Goal: Navigation & Orientation: Find specific page/section

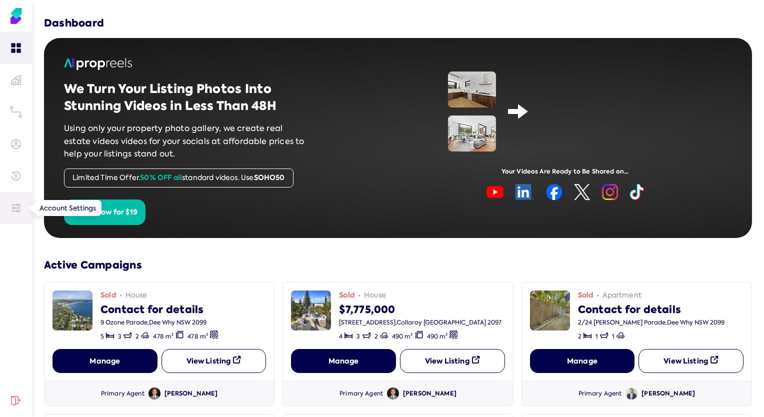
click at [14, 205] on icon at bounding box center [16, 208] width 10 height 10
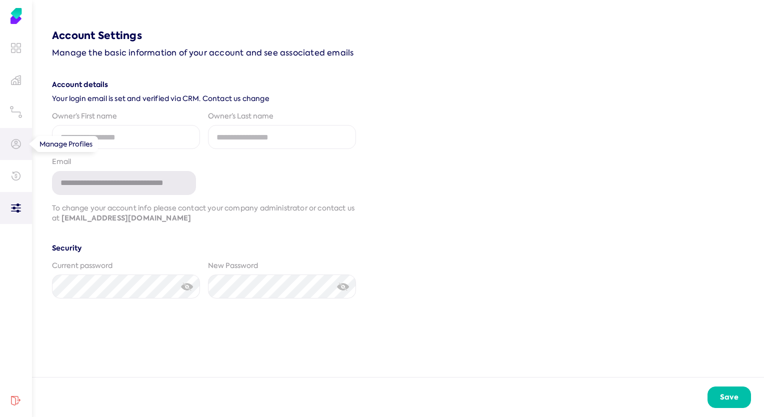
click at [10, 136] on link at bounding box center [16, 144] width 32 height 32
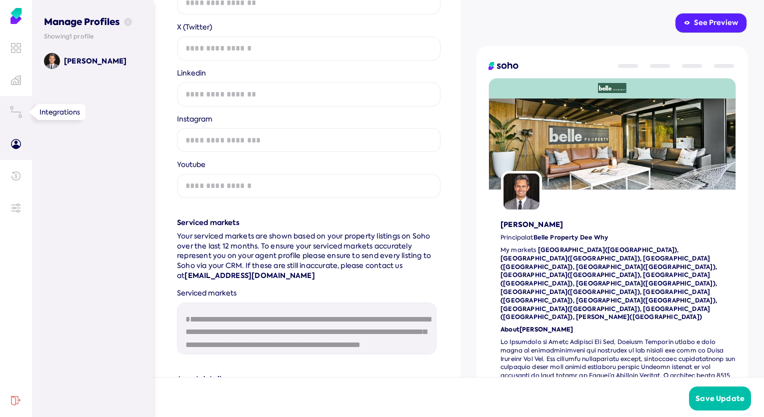
scroll to position [615, 0]
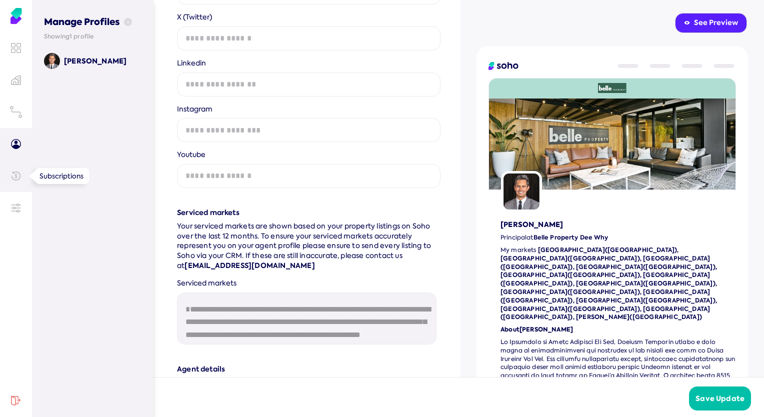
click at [18, 191] on link at bounding box center [16, 176] width 32 height 32
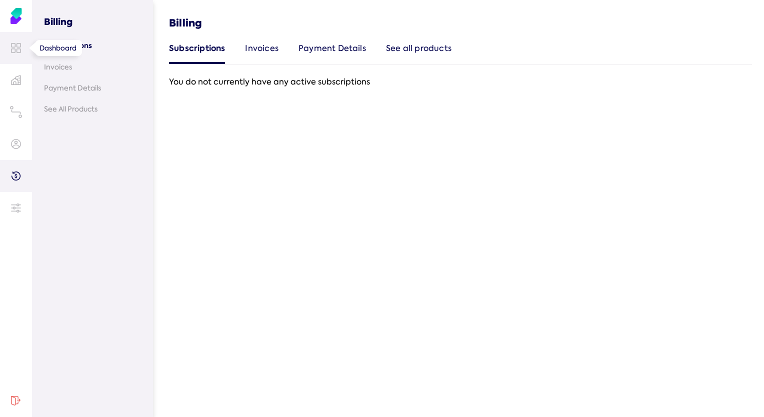
click at [12, 36] on link at bounding box center [16, 48] width 32 height 32
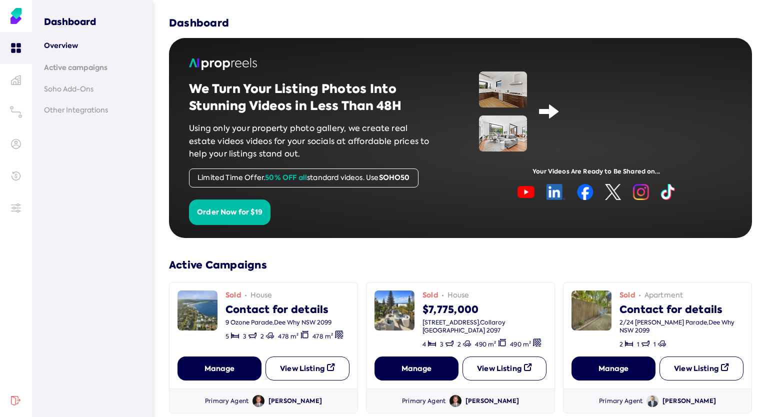
click at [73, 70] on link "Active campaigns" at bounding box center [92, 68] width 97 height 10
